Goal: Check status: Check status

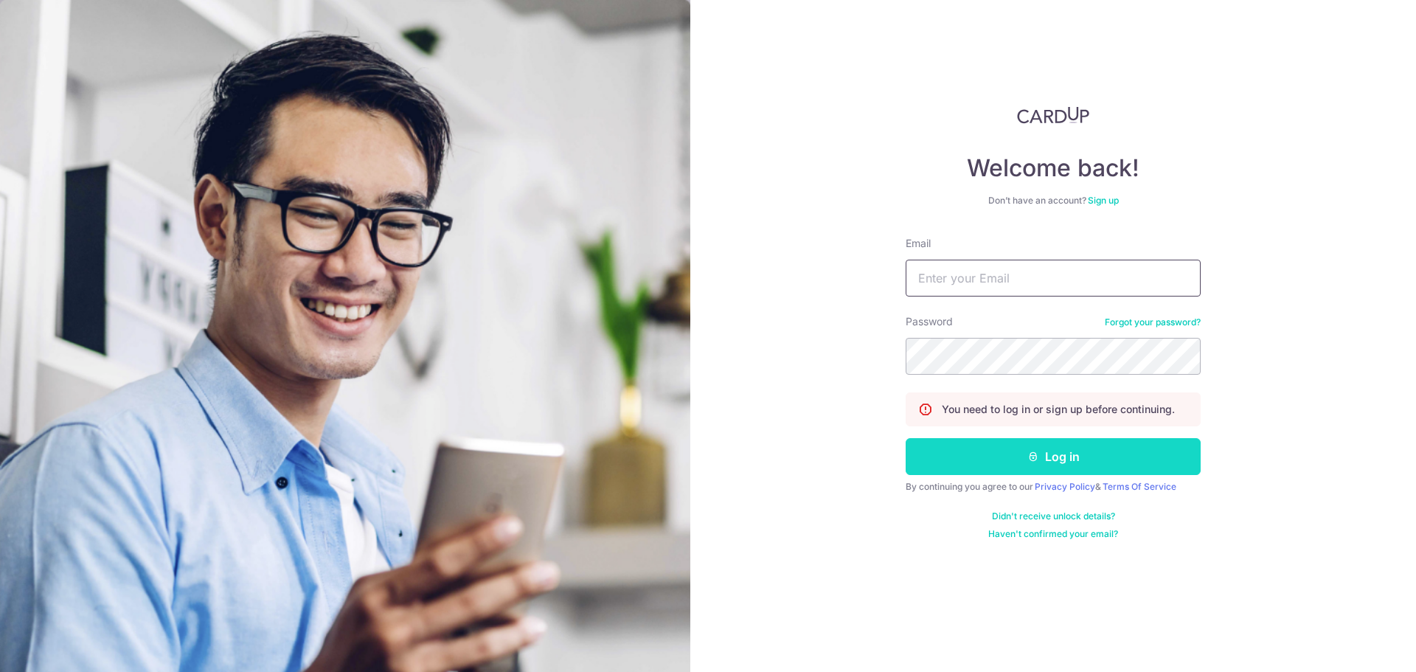
type input "[EMAIL_ADDRESS][DOMAIN_NAME]"
click at [1095, 449] on button "Log in" at bounding box center [1053, 456] width 295 height 37
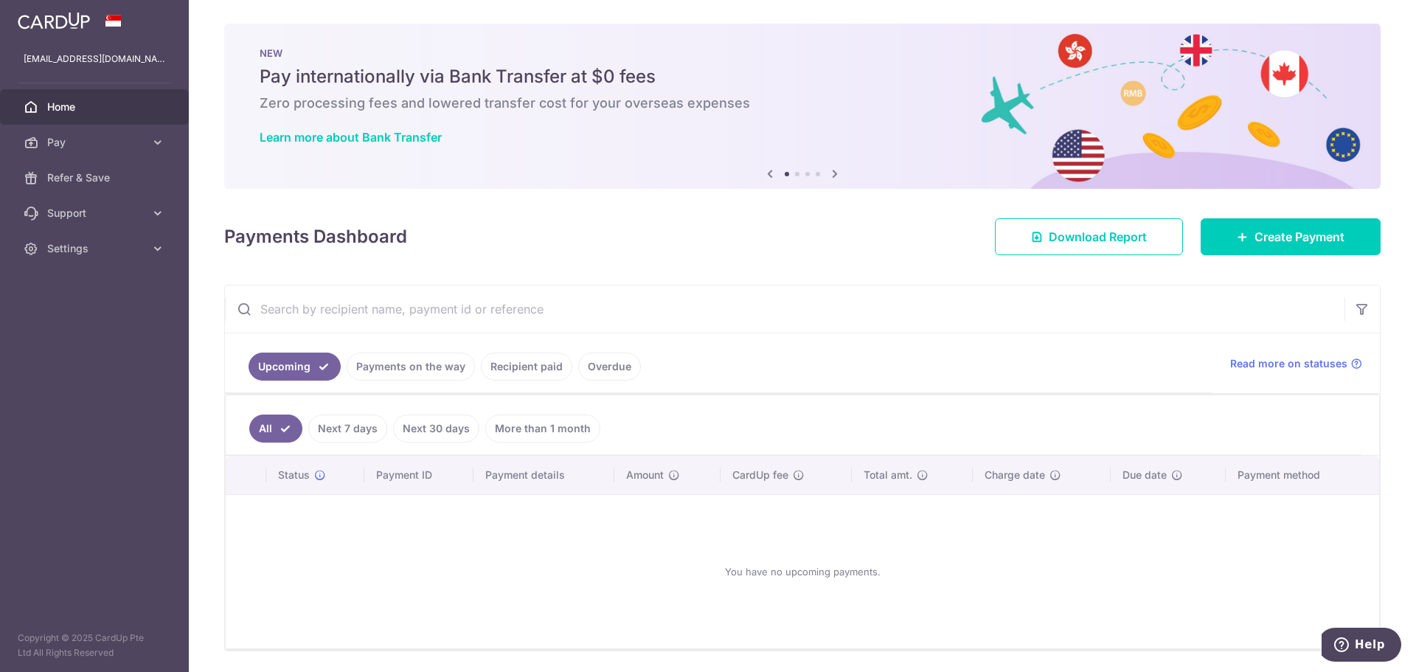
click at [465, 386] on ul "Upcoming Payments on the way Recipient paid Overdue" at bounding box center [719, 363] width 988 height 60
click at [445, 383] on ul "Upcoming Payments on the way Recipient paid Overdue" at bounding box center [719, 363] width 988 height 60
click at [433, 372] on link "Payments on the way" at bounding box center [411, 367] width 128 height 28
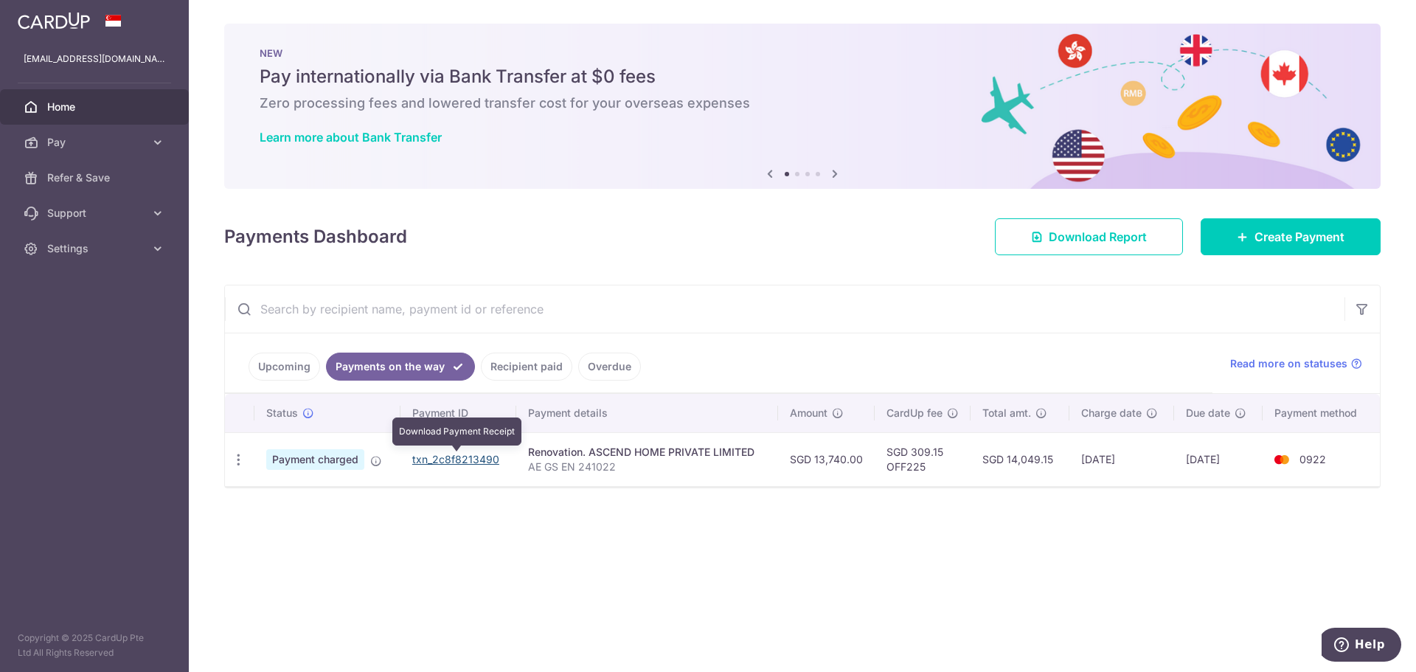
click at [432, 455] on link "txn_2c8f8213490" at bounding box center [455, 459] width 87 height 13
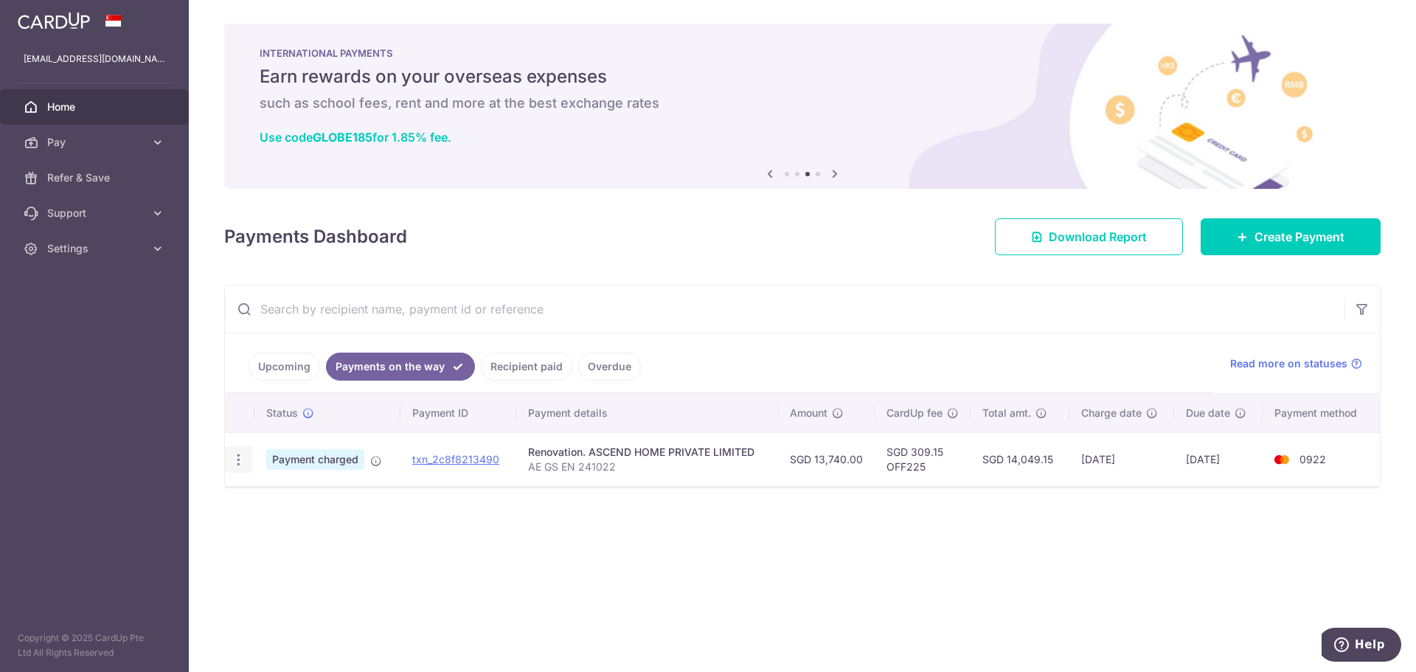
click at [239, 468] on div "PDF Receipt" at bounding box center [238, 459] width 27 height 27
click at [237, 458] on icon "button" at bounding box center [238, 459] width 15 height 15
click at [276, 499] on span "PDF Receipt" at bounding box center [317, 500] width 100 height 15
